Goal: Task Accomplishment & Management: Use online tool/utility

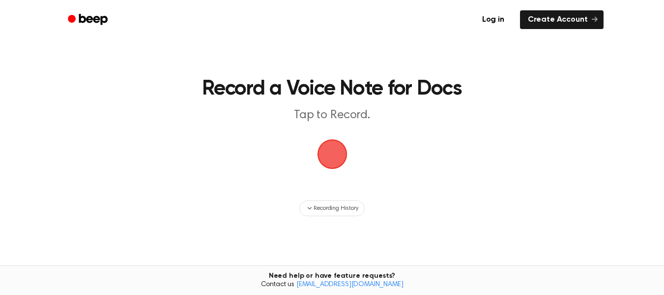
click at [335, 153] on span "button" at bounding box center [333, 154] width 28 height 28
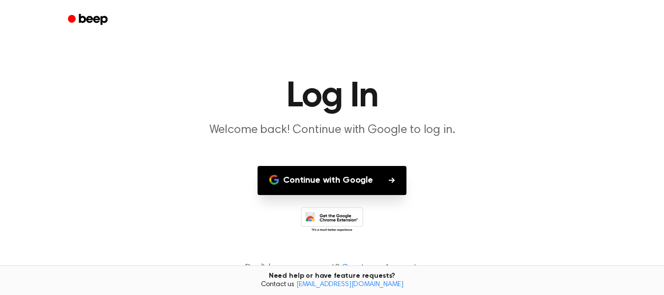
click at [390, 181] on icon "button" at bounding box center [392, 180] width 6 height 6
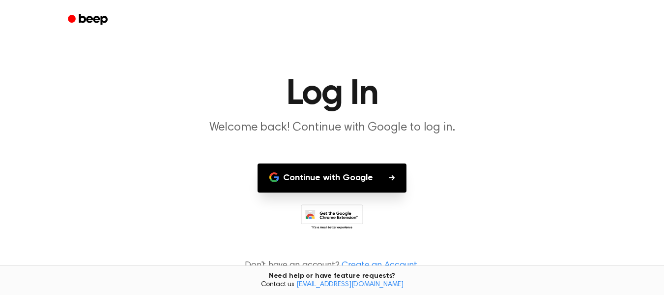
scroll to position [8, 0]
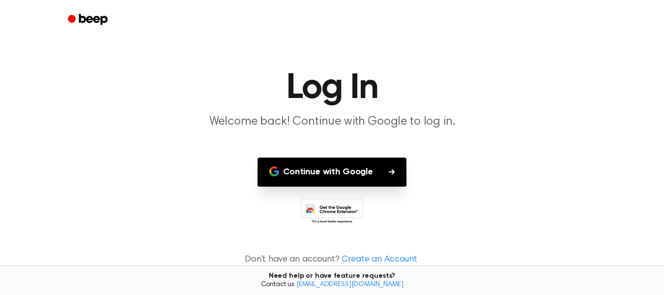
click at [387, 172] on button "Continue with Google" at bounding box center [332, 171] width 149 height 29
click at [529, 82] on h1 "Log In" at bounding box center [333, 87] width 504 height 35
click at [361, 212] on icon at bounding box center [332, 211] width 62 height 27
